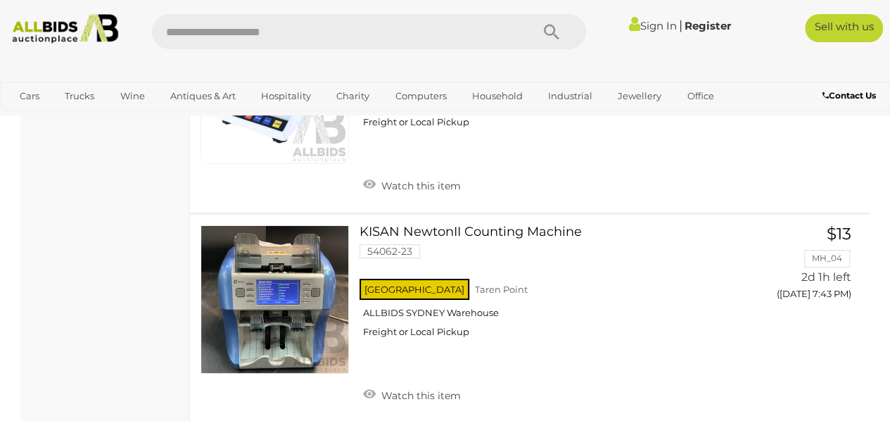
scroll to position [10480, 0]
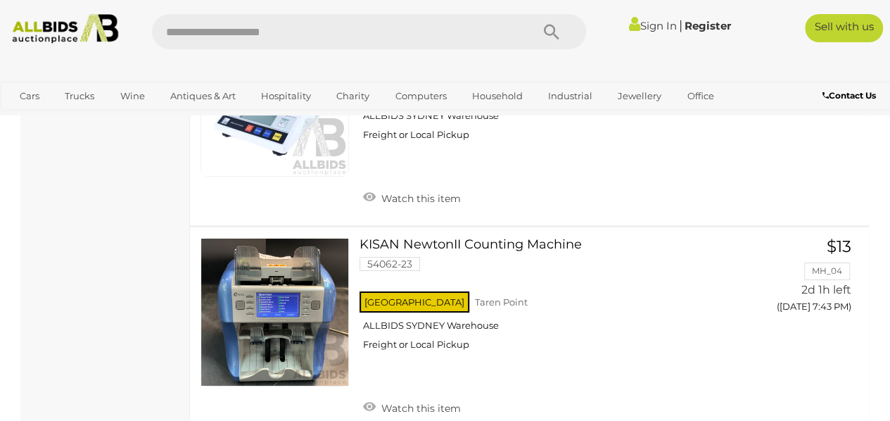
click at [538, 238] on link "KISAN NewtonII Counting Machine 54062-23 [GEOGRAPHIC_DATA] [GEOGRAPHIC_DATA] AL…" at bounding box center [557, 299] width 375 height 123
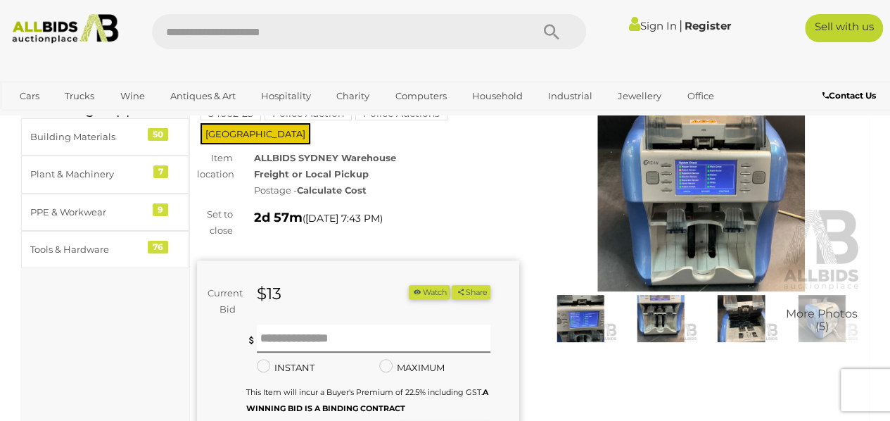
scroll to position [66, 0]
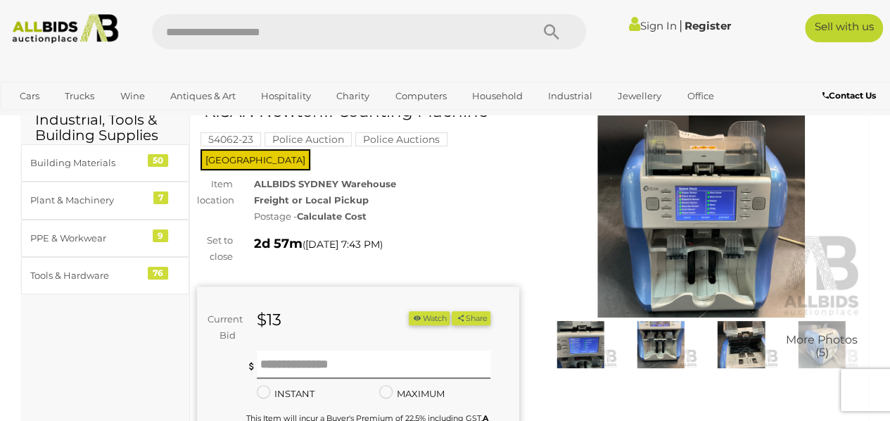
click at [569, 337] on img at bounding box center [580, 344] width 73 height 47
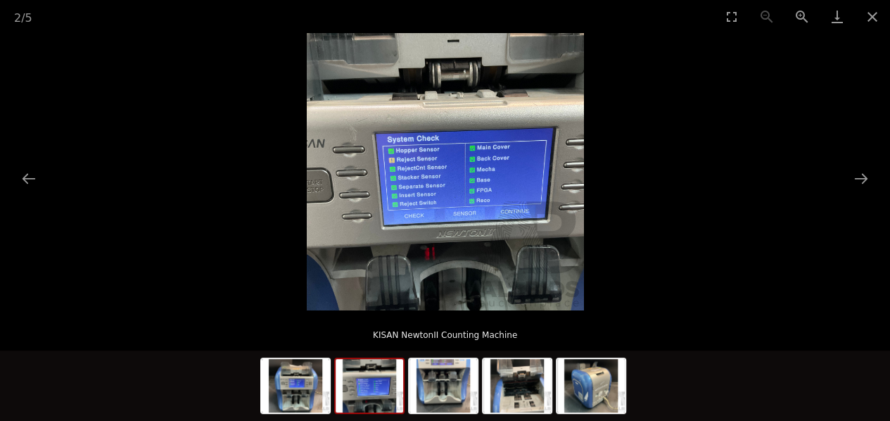
click at [362, 396] on img at bounding box center [370, 385] width 68 height 53
click at [380, 388] on img at bounding box center [370, 385] width 68 height 53
click at [450, 389] on img at bounding box center [444, 385] width 68 height 53
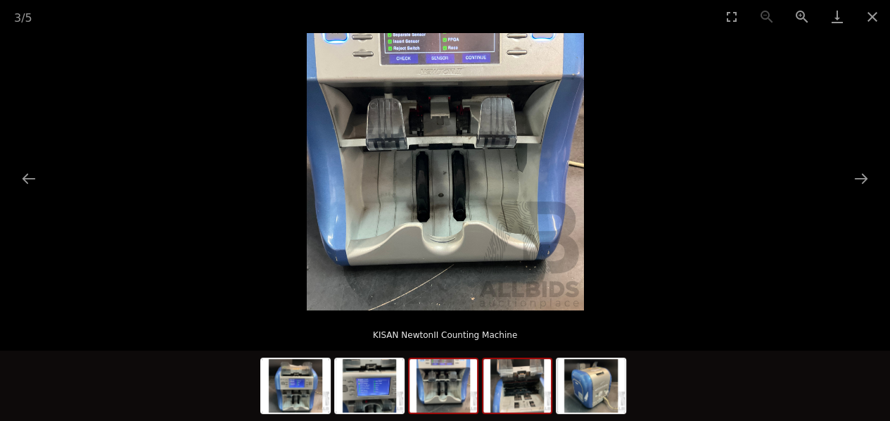
click at [536, 386] on img at bounding box center [517, 385] width 68 height 53
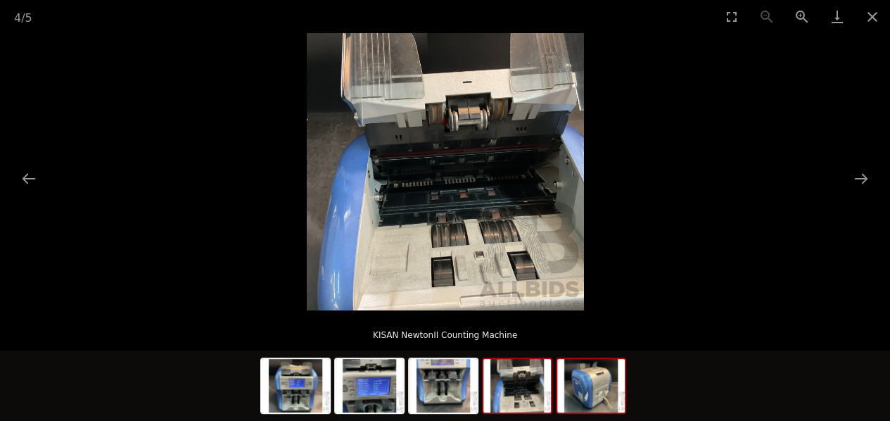
click at [581, 391] on img at bounding box center [591, 385] width 68 height 53
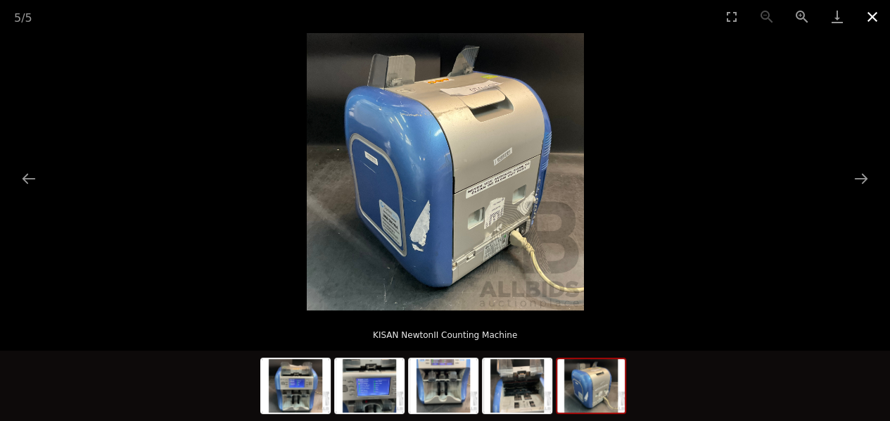
click at [878, 15] on button "Close gallery" at bounding box center [872, 16] width 35 height 33
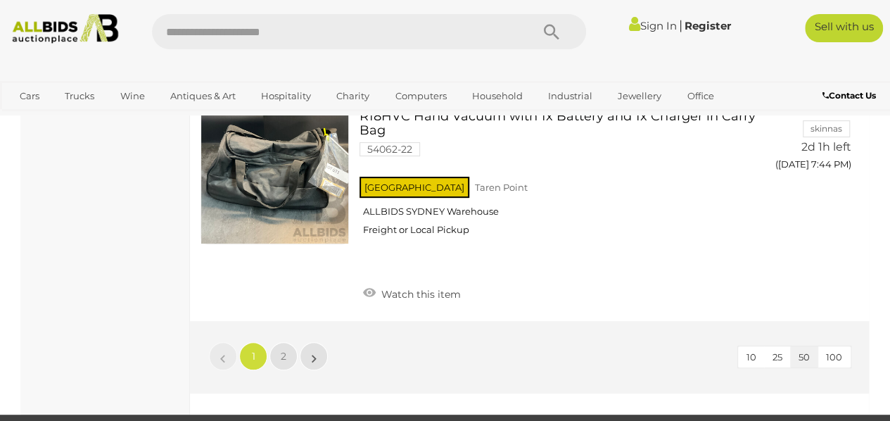
scroll to position [10834, 0]
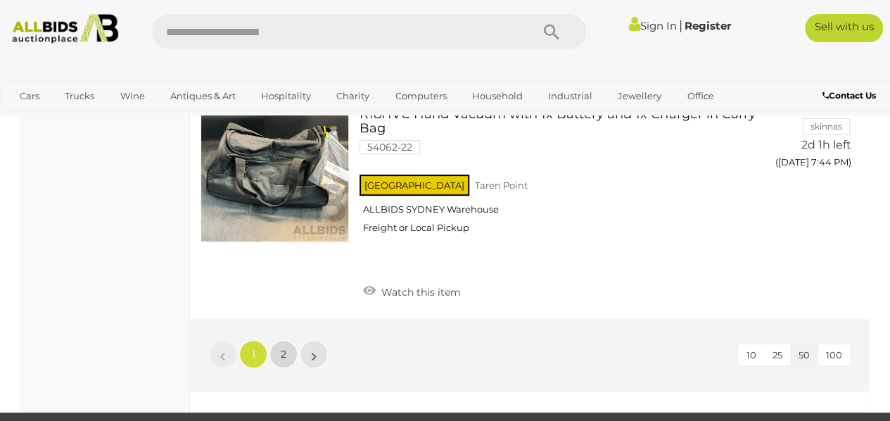
click at [283, 348] on span "2" at bounding box center [284, 354] width 6 height 13
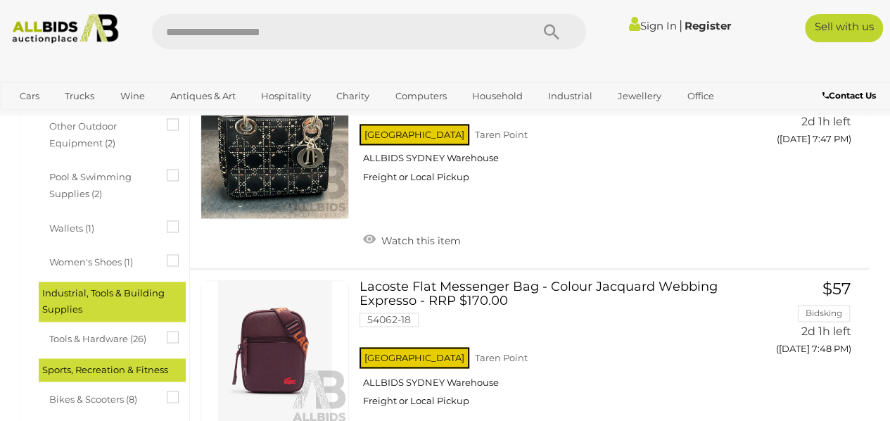
scroll to position [961, 0]
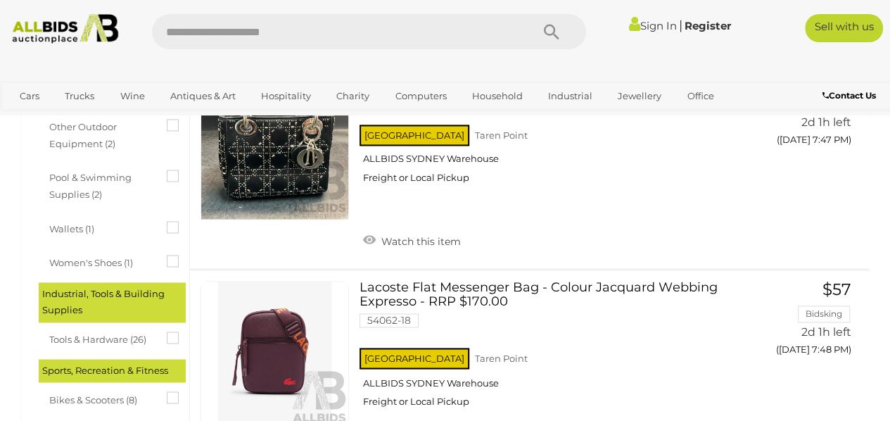
click at [697, 295] on link "Lacoste Flat Messenger Bag - Colour Jacquard Webbing Expresso - RRP $170.00 540…" at bounding box center [557, 349] width 375 height 137
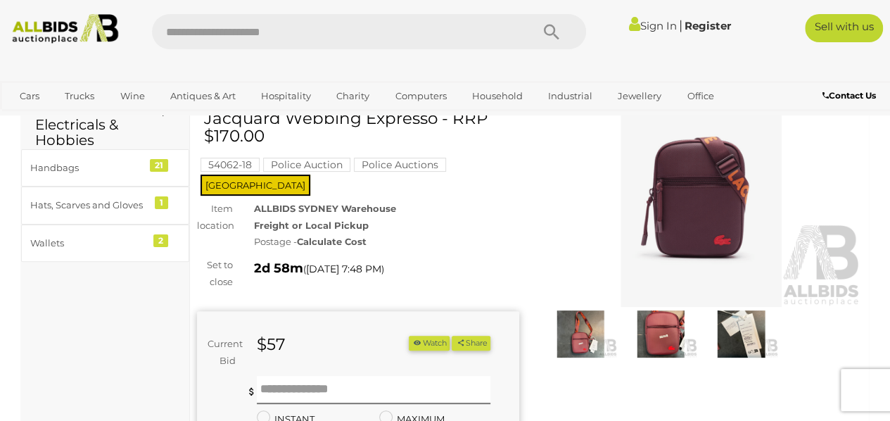
scroll to position [73, 0]
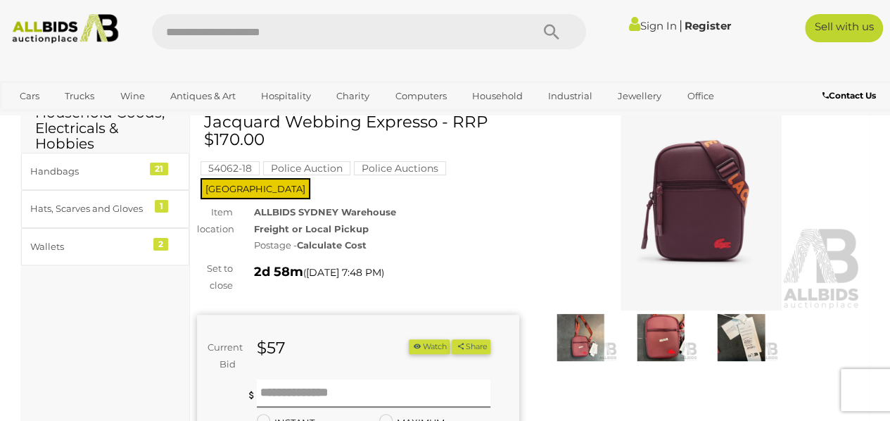
click at [658, 336] on img at bounding box center [660, 337] width 73 height 47
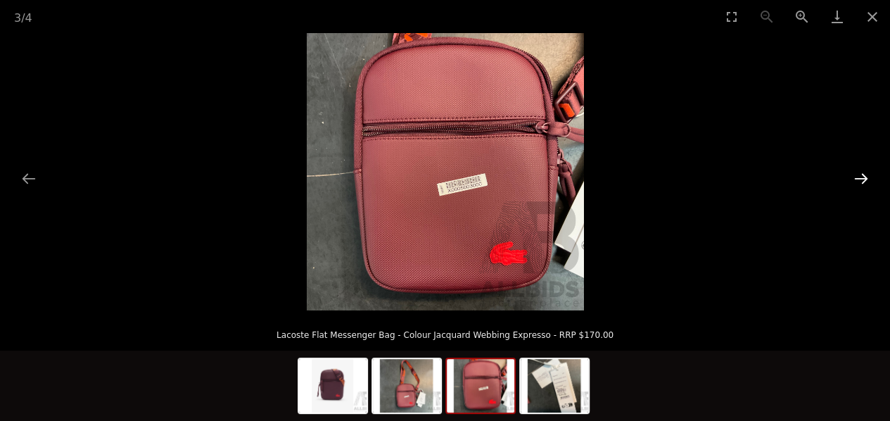
click at [857, 173] on button "Next slide" at bounding box center [862, 178] width 30 height 27
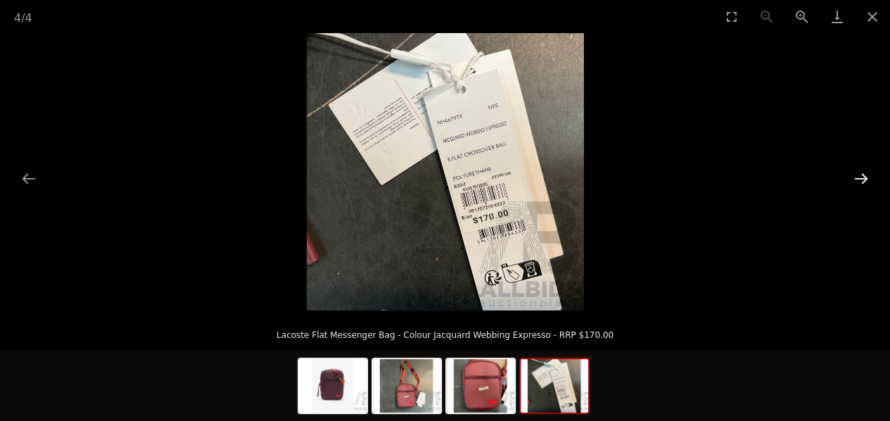
click at [857, 182] on button "Next slide" at bounding box center [862, 178] width 30 height 27
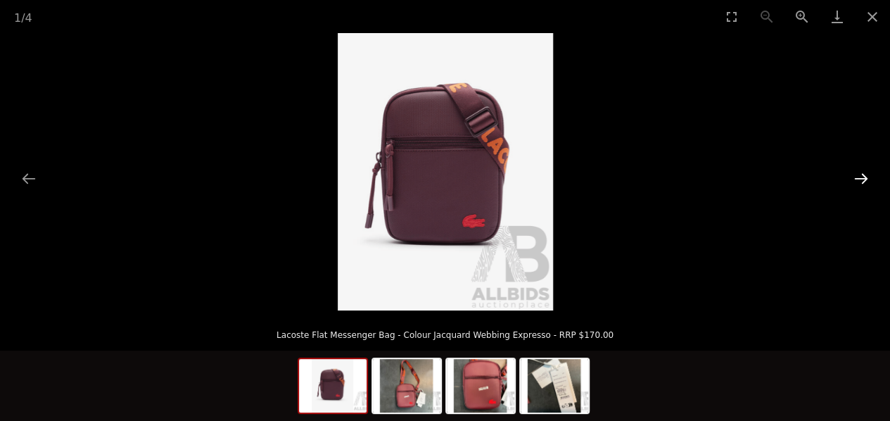
click at [861, 184] on button "Next slide" at bounding box center [862, 178] width 30 height 27
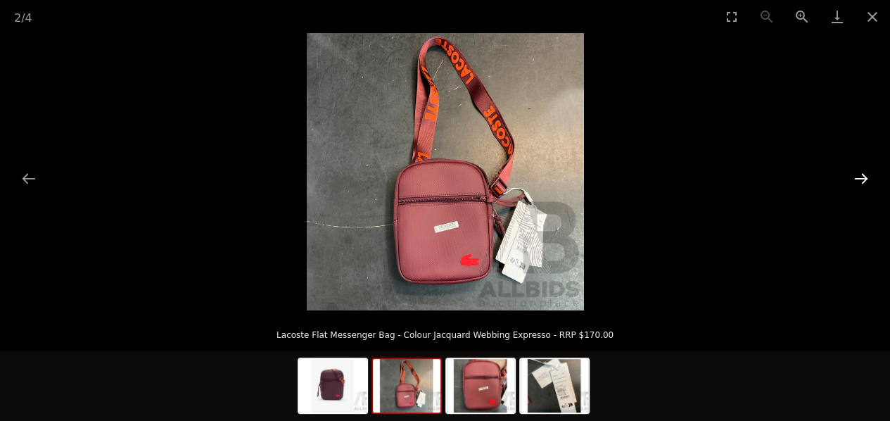
click at [860, 186] on button "Next slide" at bounding box center [862, 178] width 30 height 27
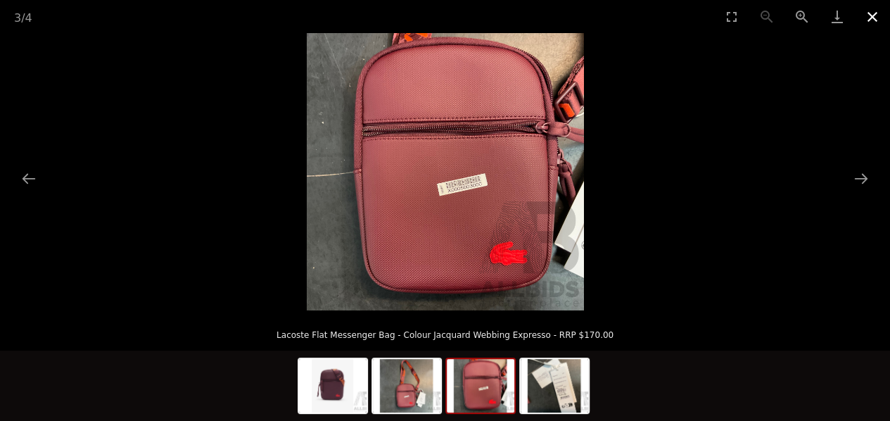
click at [878, 18] on button "Close gallery" at bounding box center [872, 16] width 35 height 33
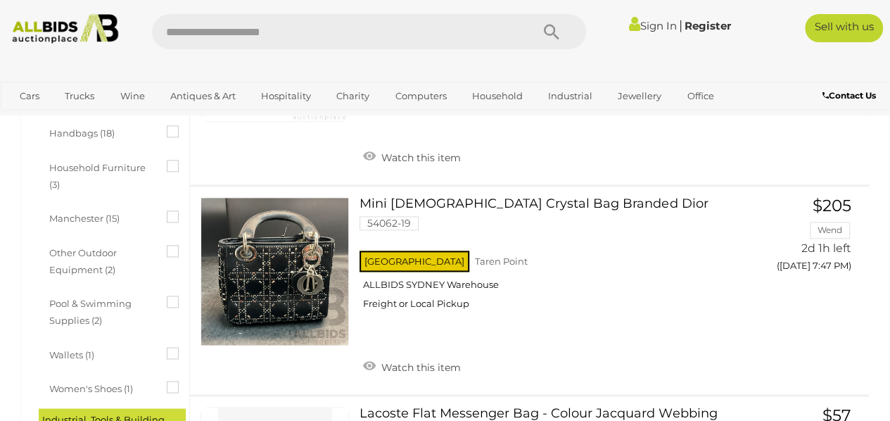
scroll to position [835, 0]
click at [557, 208] on link "Mini Lady Crystal Bag Branded Dior 54062-19 NSW Taren Point ALLBIDS SYDNEY Ware…" at bounding box center [557, 258] width 375 height 123
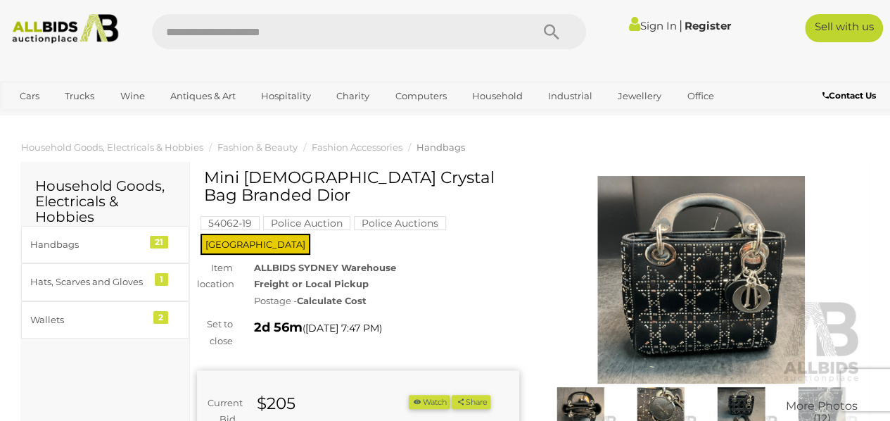
scroll to position [66, 0]
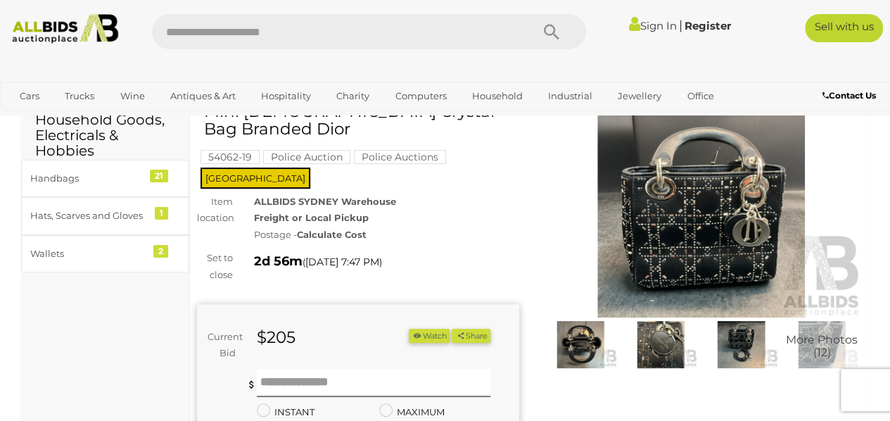
click at [733, 236] on img at bounding box center [701, 214] width 322 height 208
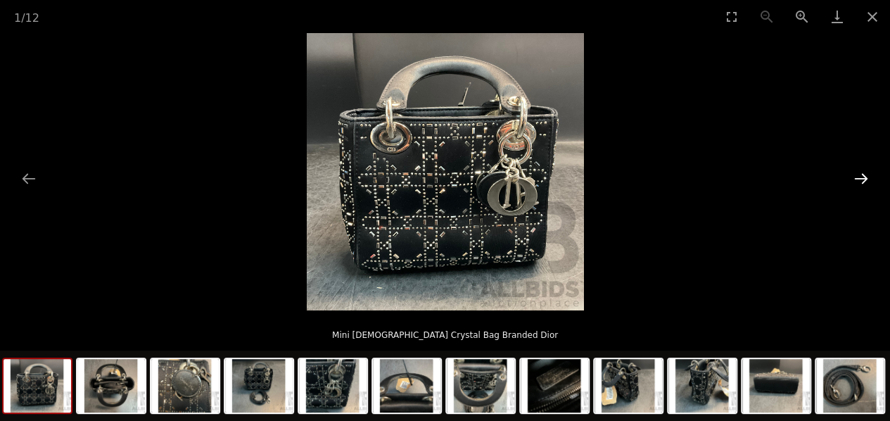
click at [861, 181] on button "Next slide" at bounding box center [862, 178] width 30 height 27
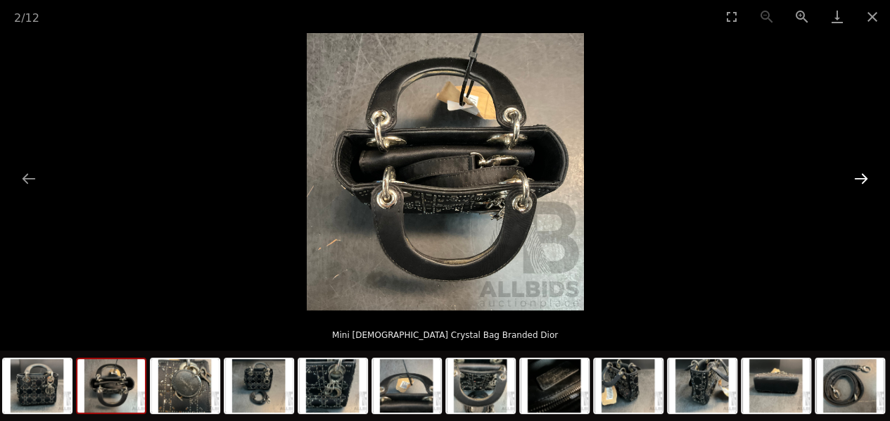
click at [860, 179] on button "Next slide" at bounding box center [862, 178] width 30 height 27
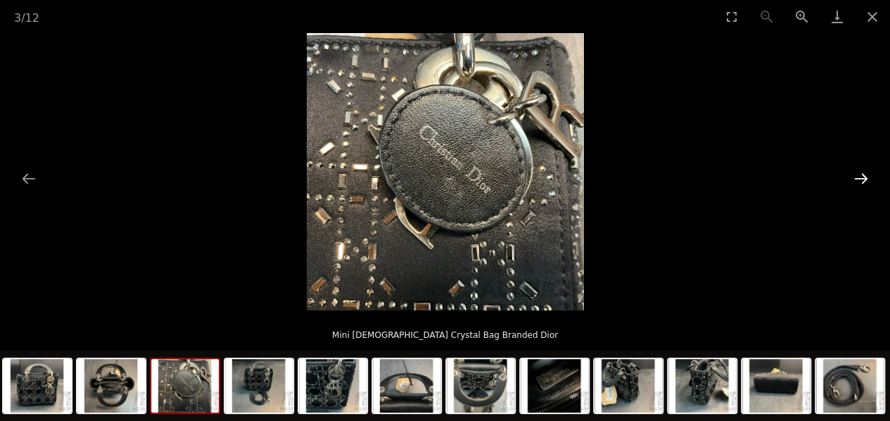
click at [856, 179] on button "Next slide" at bounding box center [862, 178] width 30 height 27
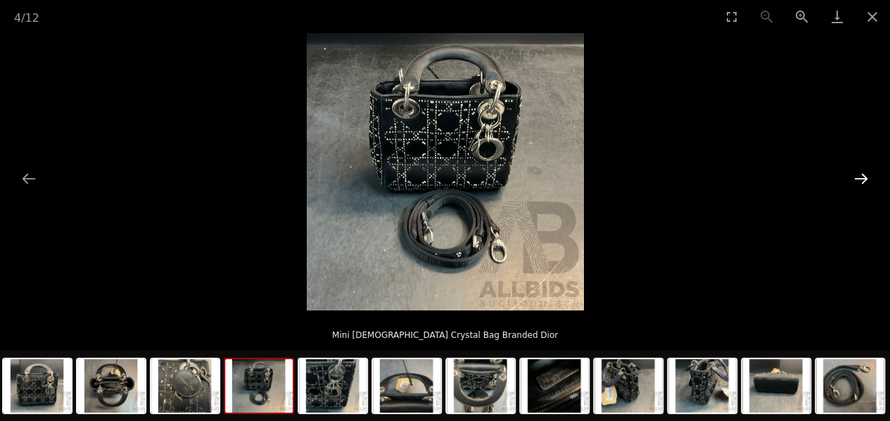
click at [847, 182] on button "Next slide" at bounding box center [862, 178] width 30 height 27
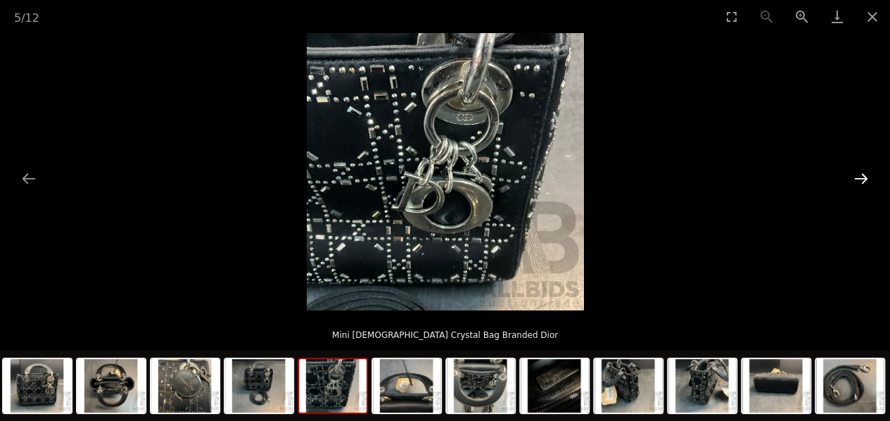
click at [865, 178] on button "Next slide" at bounding box center [862, 178] width 30 height 27
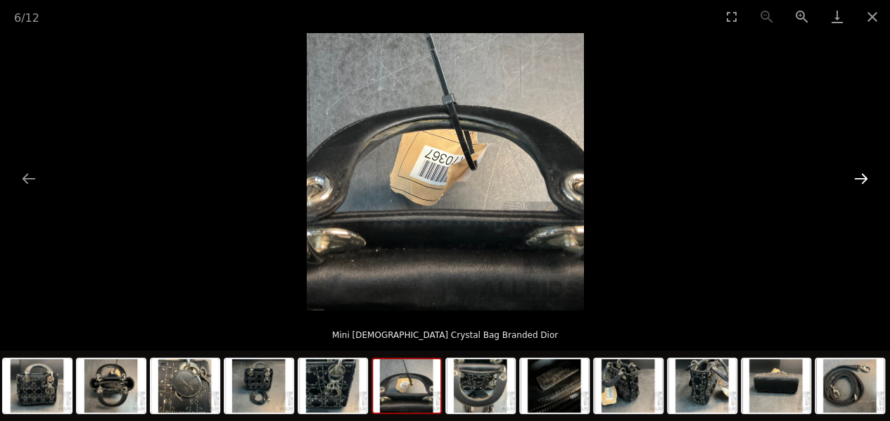
click at [864, 173] on button "Next slide" at bounding box center [862, 178] width 30 height 27
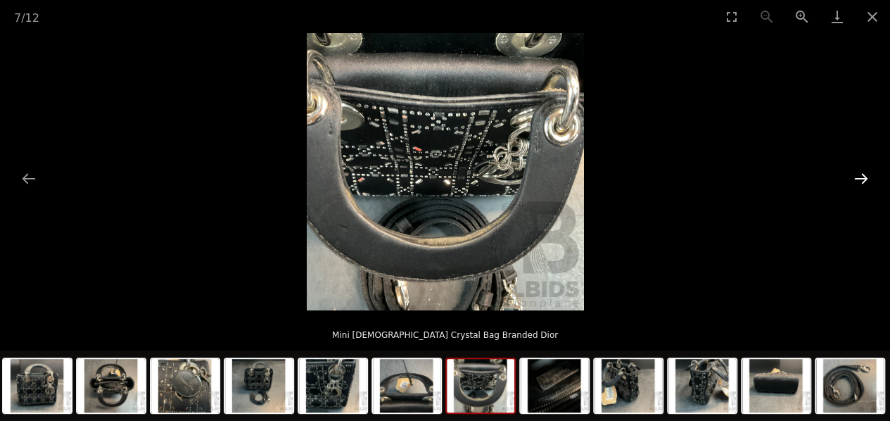
click at [858, 186] on button "Next slide" at bounding box center [862, 178] width 30 height 27
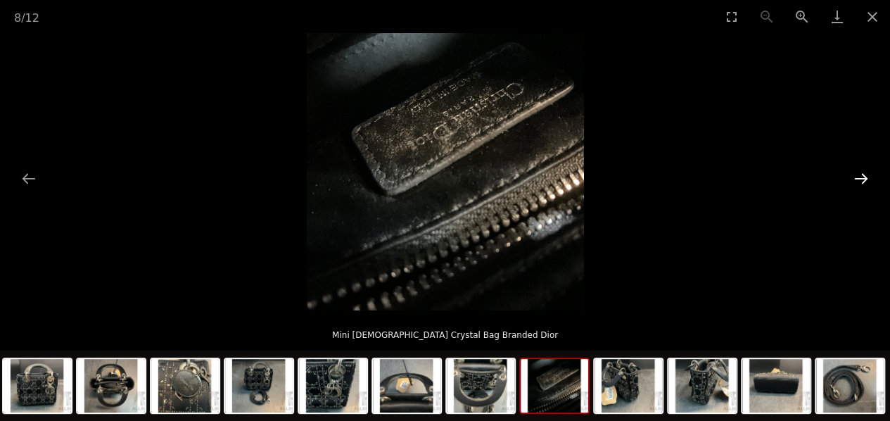
click at [864, 180] on button "Next slide" at bounding box center [862, 178] width 30 height 27
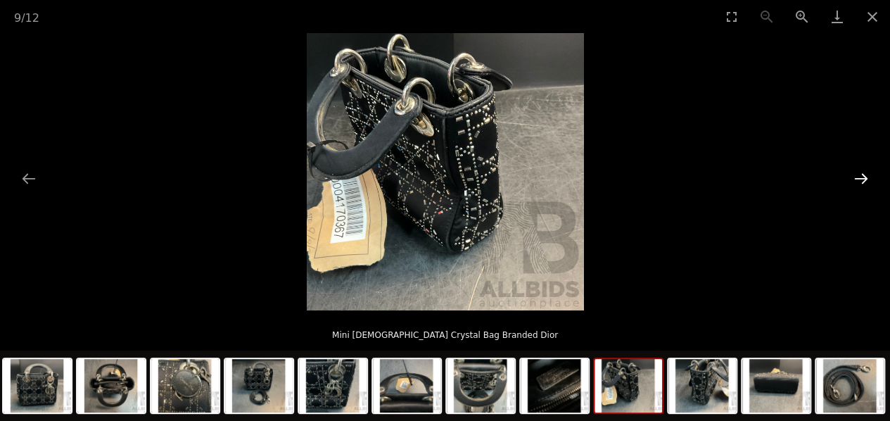
click at [866, 172] on button "Next slide" at bounding box center [862, 178] width 30 height 27
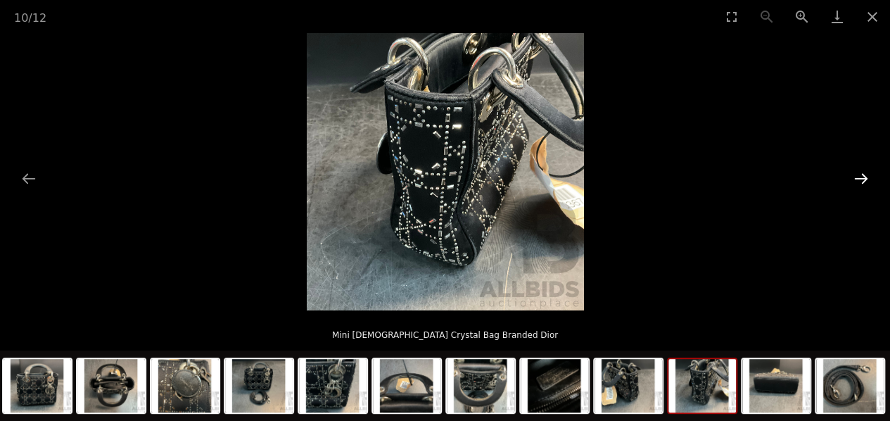
click at [868, 170] on button "Next slide" at bounding box center [862, 178] width 30 height 27
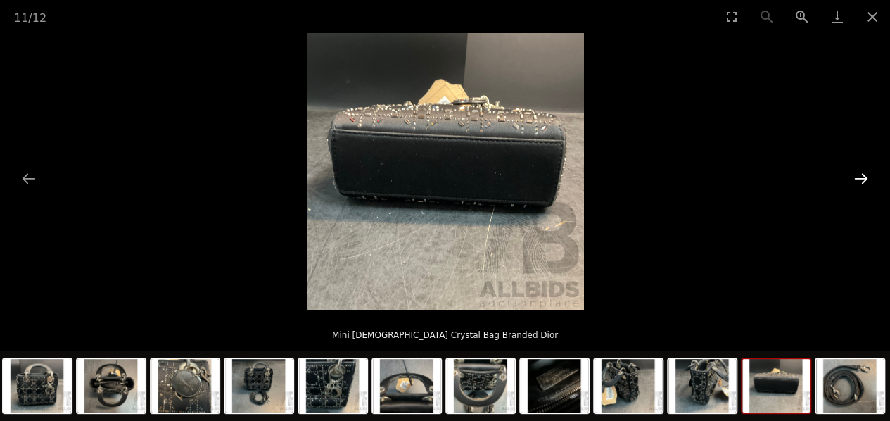
click at [864, 184] on button "Next slide" at bounding box center [862, 178] width 30 height 27
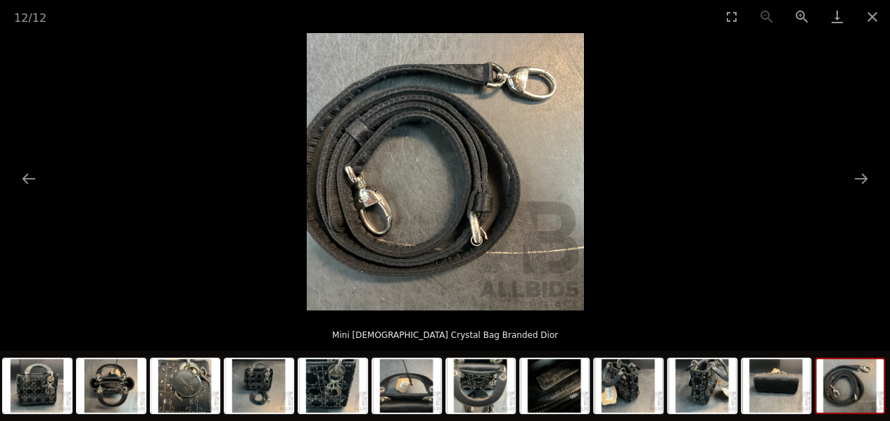
click at [864, 193] on picture at bounding box center [445, 171] width 890 height 277
